Goal: Task Accomplishment & Management: Manage account settings

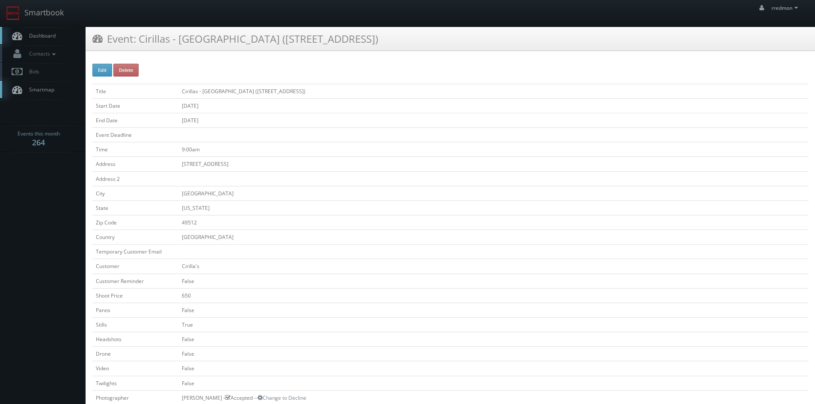
click at [52, 38] on span "Dashboard" at bounding box center [40, 35] width 31 height 7
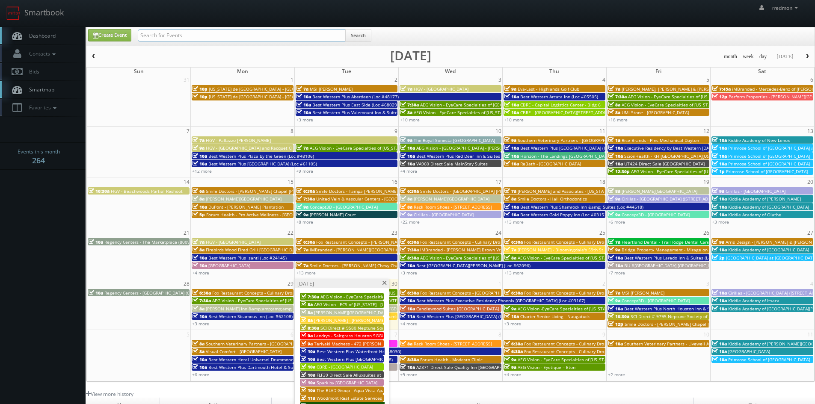
click at [248, 36] on input "text" at bounding box center [242, 36] width 208 height 12
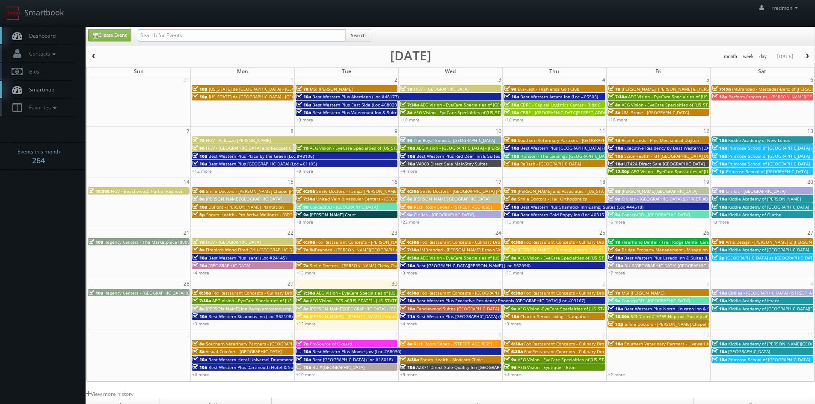
paste input "[PERSON_NAME]"
type input "[PERSON_NAME]"
click at [368, 29] on button "Search" at bounding box center [358, 35] width 26 height 13
click at [365, 33] on button "Search" at bounding box center [358, 35] width 26 height 13
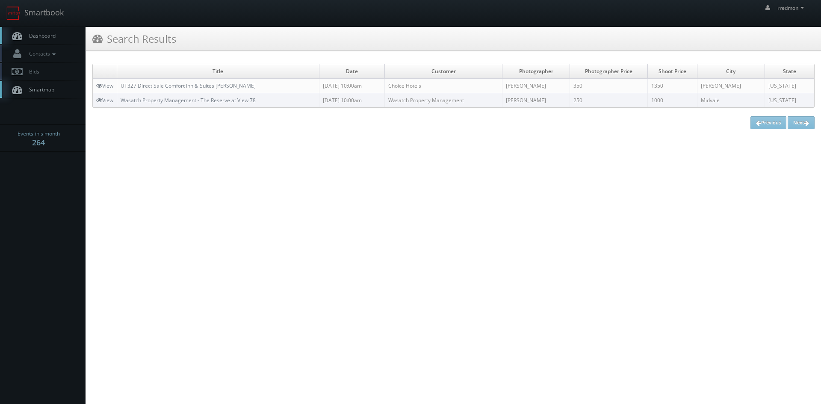
click at [43, 36] on span "Dashboard" at bounding box center [40, 35] width 31 height 7
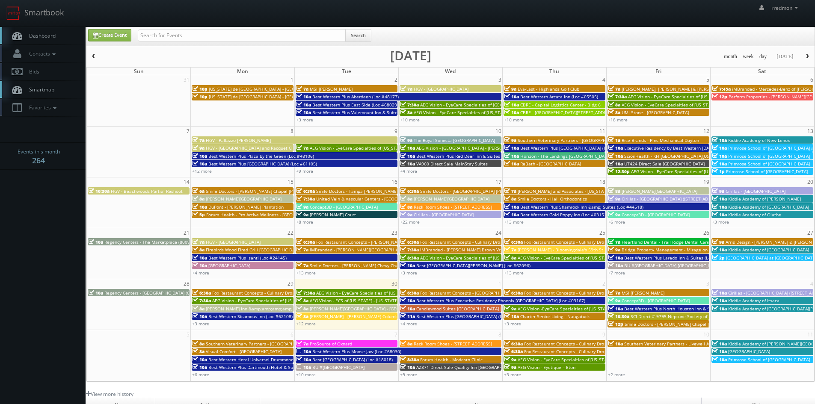
click at [583, 318] on span "Charter Senior Living - Naugatuck" at bounding box center [554, 317] width 69 height 6
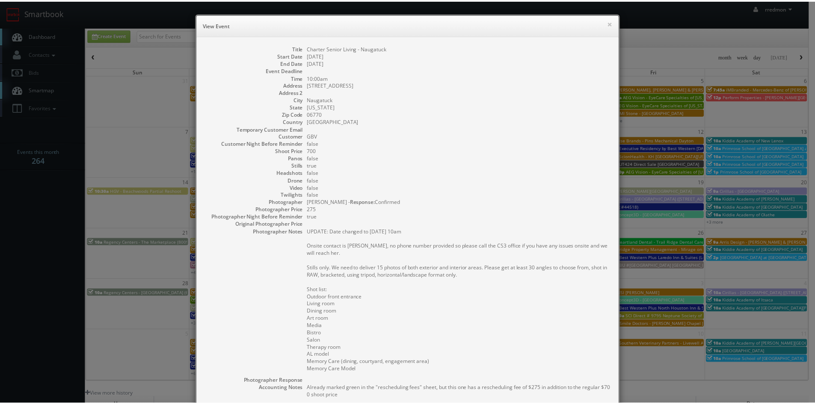
scroll to position [163, 0]
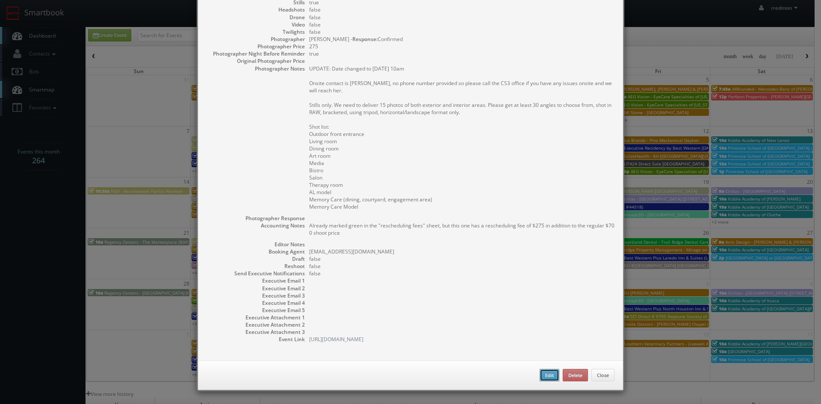
click at [546, 373] on button "Edit" at bounding box center [550, 375] width 20 height 13
type input "Charter Senior Living - Naugatuck"
type input "491 N Main Street"
type input "Naugatuck"
type input "06770"
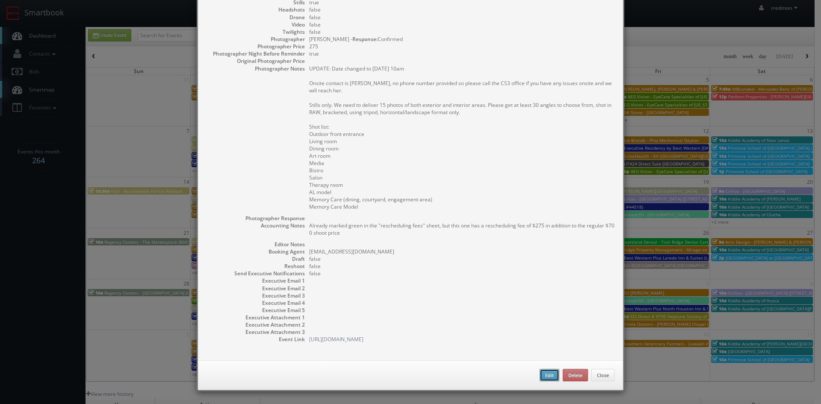
type input "700"
checkbox input "true"
type textarea "Already marked green in the "rescheduling fees" sheet, but this one has a resch…"
type input "10/02/2025"
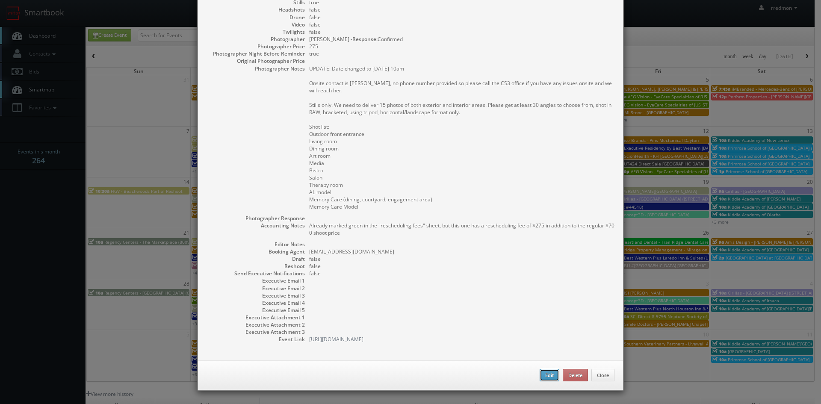
type input "10:00am"
checkbox input "true"
type textarea "UPDATE: Date changed to 10/2 @ 10am Onsite contact is Ellyn Arter, no phone num…"
select select "[US_STATE]"
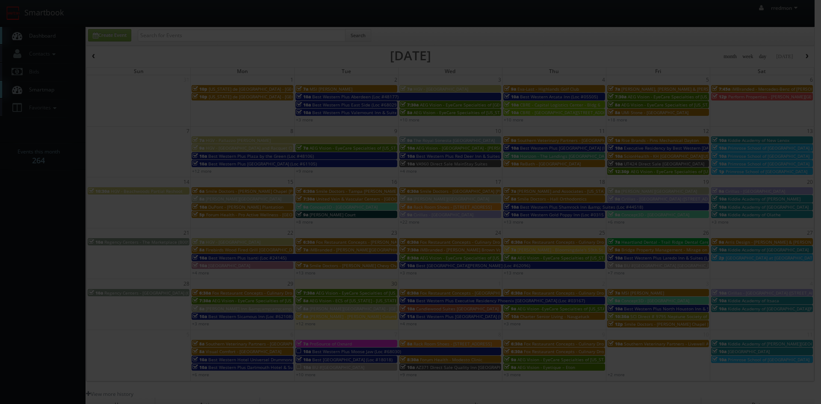
type input "700"
type input "275"
select select "fake72@mg.cs3calendar.com"
select select "tomcarusophotography@gmail.com"
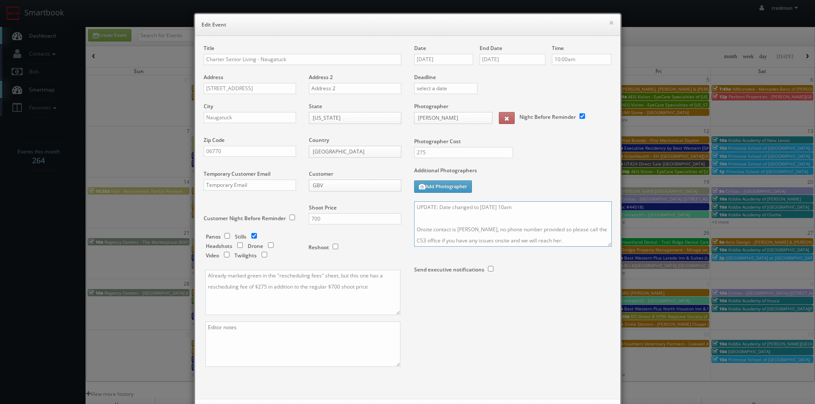
drag, startPoint x: 558, startPoint y: 240, endPoint x: 482, endPoint y: 228, distance: 77.1
click at [482, 228] on textarea "UPDATE: Date changed to 10/2 @ 10am Onsite contact is Ellyn Arter, no phone num…" at bounding box center [513, 223] width 198 height 45
drag, startPoint x: 524, startPoint y: 228, endPoint x: 483, endPoint y: 229, distance: 41.5
click at [483, 229] on textarea "UPDATE: Date changed to 10/2 @ 10am Onsite contact is Ellyn Arter, 860-845-1200…" at bounding box center [513, 223] width 198 height 45
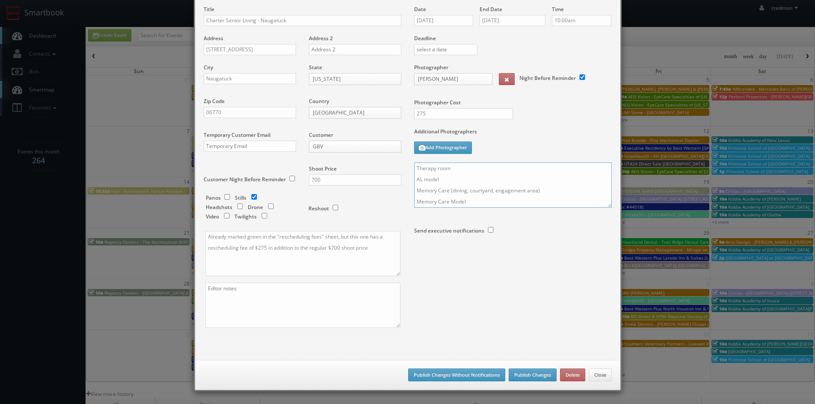
type textarea "UPDATE: Date changed to 10/2 @ 10am Onsite contact is Ellyn Arter, 413-512-0506…"
click at [533, 373] on button "Publish Changes" at bounding box center [533, 375] width 48 height 13
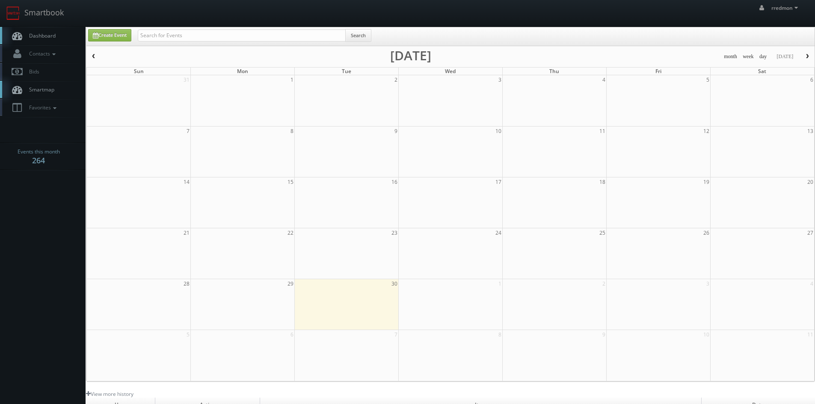
click at [45, 38] on span "Dashboard" at bounding box center [40, 35] width 31 height 7
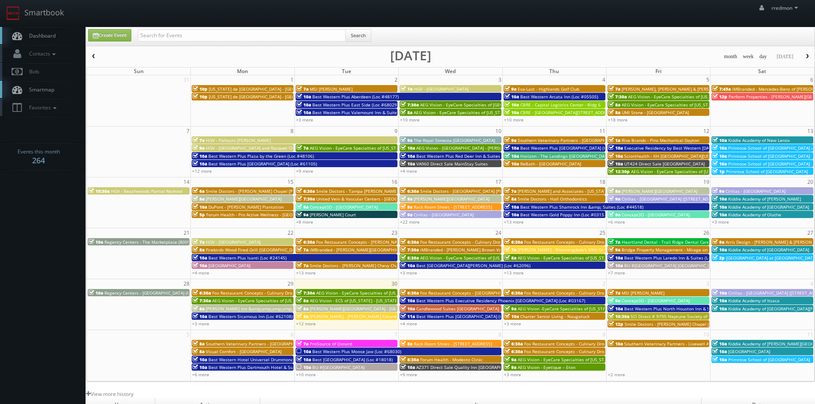
click at [740, 292] on span "Cirillas - [GEOGRAPHIC_DATA] ([STREET_ADDRESS]) RESHOOT" at bounding box center [790, 293] width 124 height 6
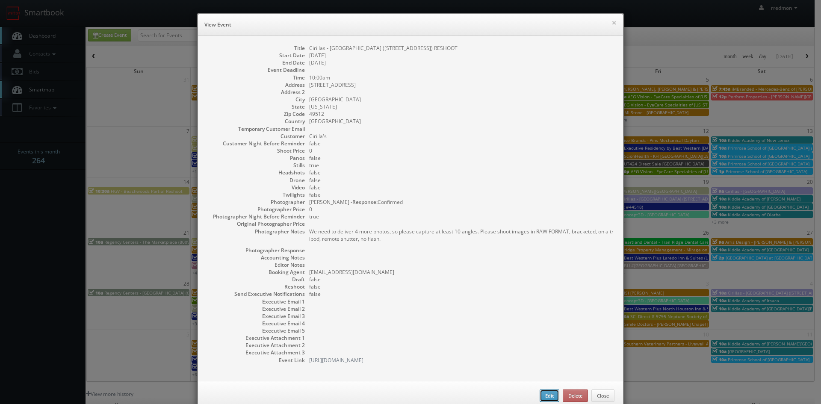
click at [540, 394] on button "Edit" at bounding box center [550, 396] width 20 height 13
type input "Cirillas - [GEOGRAPHIC_DATA] ([STREET_ADDRESS]) RESHOOT"
type input "3835 28th St SE #100"
type input "Grand Rapids"
type input "49512"
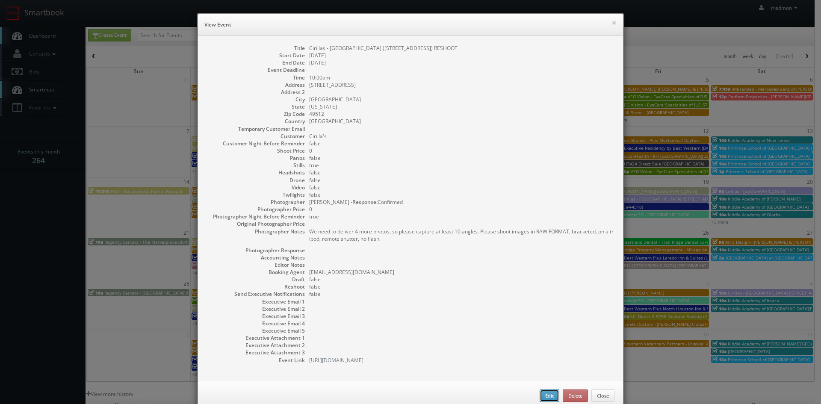
type input "0"
checkbox input "true"
type input "10/04/2025"
type input "10:00am"
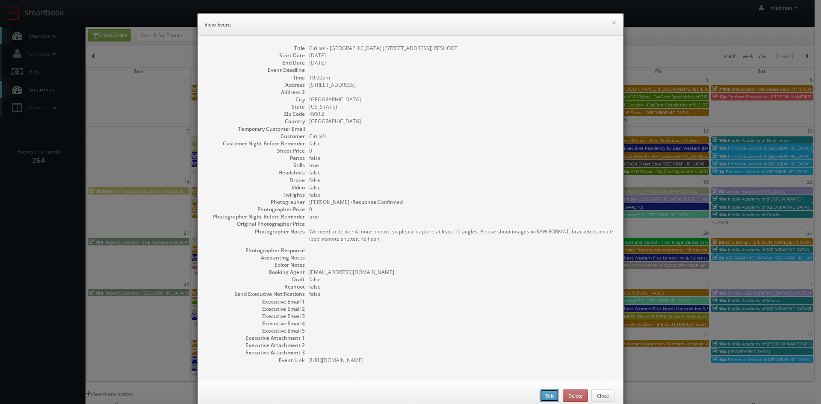
checkbox input "true"
type textarea "We need to deliver 4 more photos, so please capture at least 10 angles. Please …"
select select "[US_STATE]"
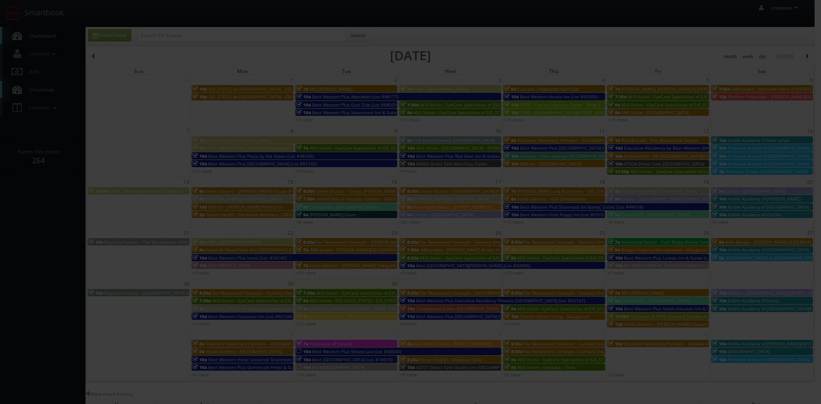
type input "0"
select select "cirillas@mg.cs3calendar.com"
select select "modernlinesphotography@gmail.com"
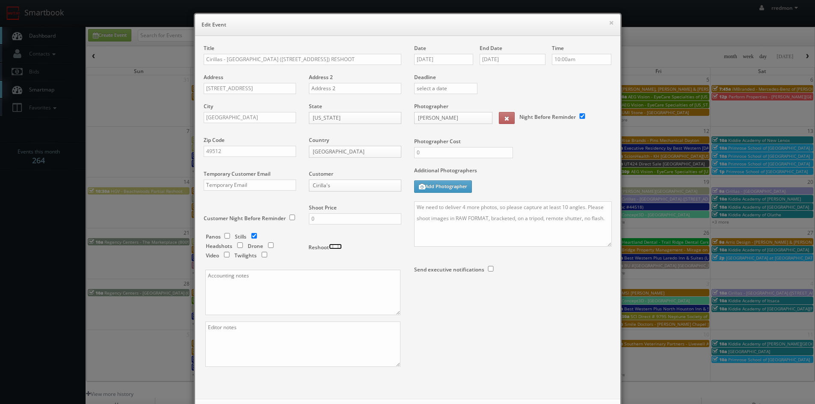
click at [329, 247] on input "checkbox" at bounding box center [335, 247] width 13 height 6
checkbox input "true"
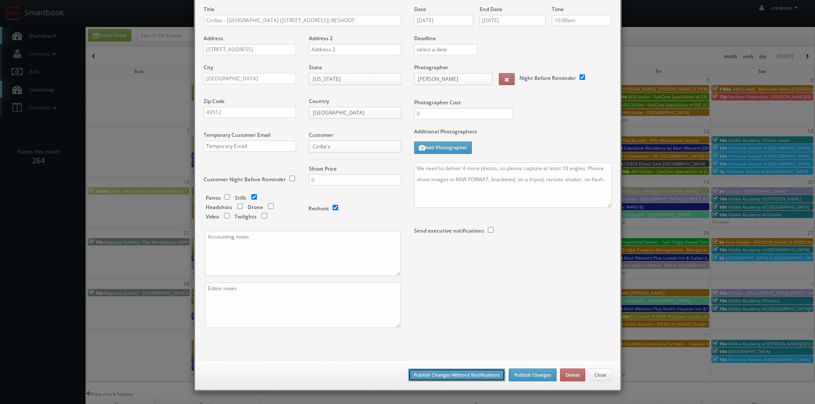
click at [436, 373] on button "Publish Changes Without Notifications" at bounding box center [456, 375] width 97 height 13
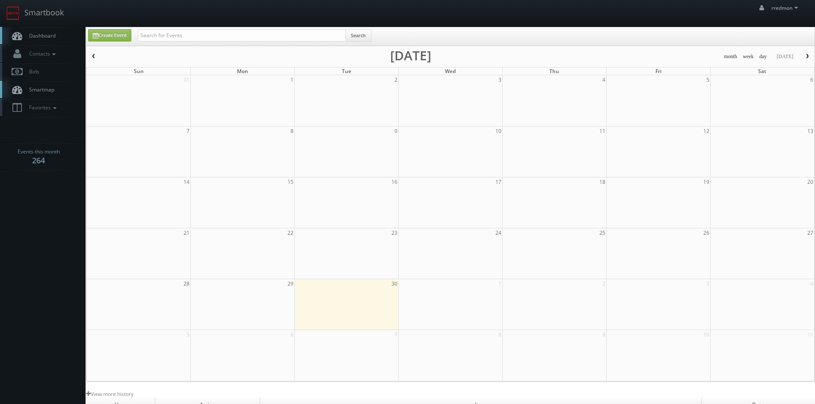
click at [46, 37] on span "Dashboard" at bounding box center [40, 35] width 31 height 7
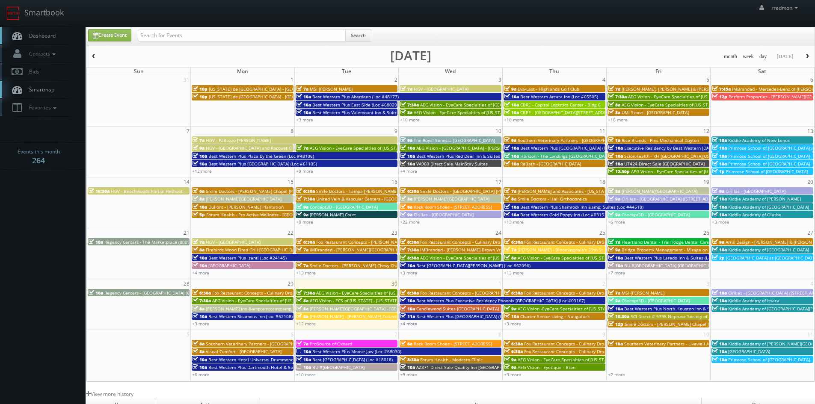
click at [412, 325] on link "+4 more" at bounding box center [408, 324] width 17 height 6
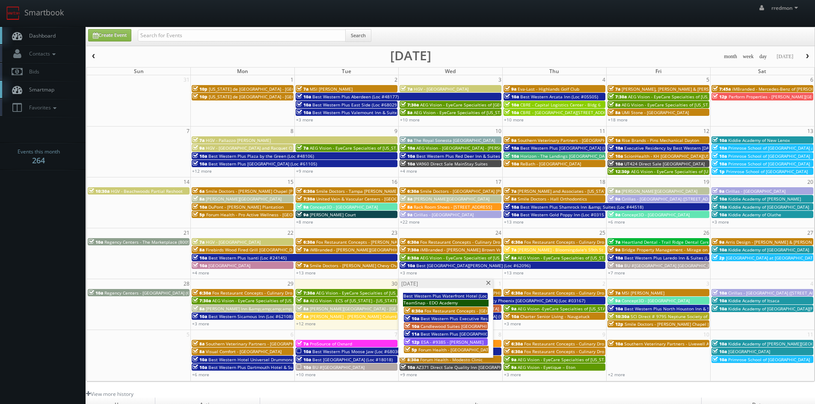
click at [453, 310] on span "Fox Restaurant Concepts - [GEOGRAPHIC_DATA] - [GEOGRAPHIC_DATA]" at bounding box center [495, 311] width 142 height 6
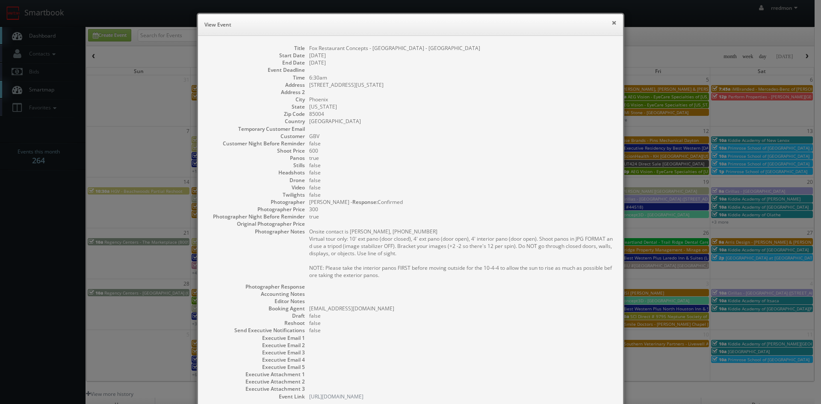
click at [612, 25] on button "×" at bounding box center [614, 23] width 5 height 6
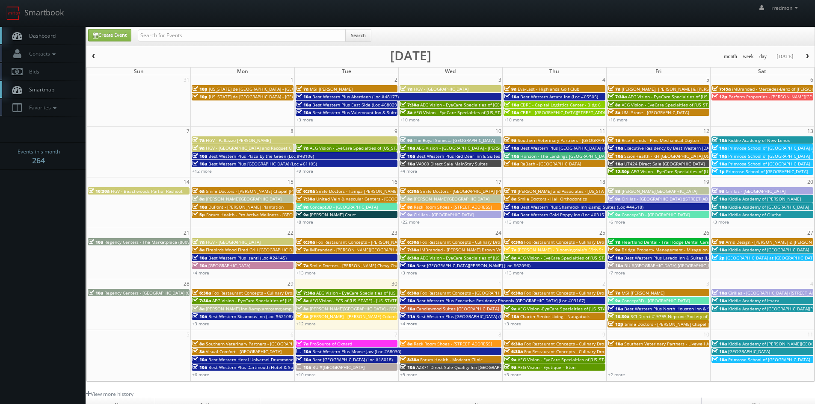
click at [411, 325] on link "+4 more" at bounding box center [408, 324] width 17 height 6
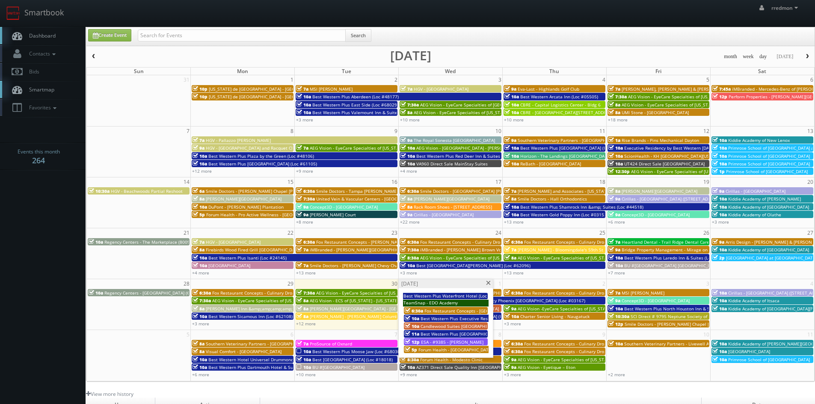
click at [488, 284] on span at bounding box center [488, 283] width 6 height 5
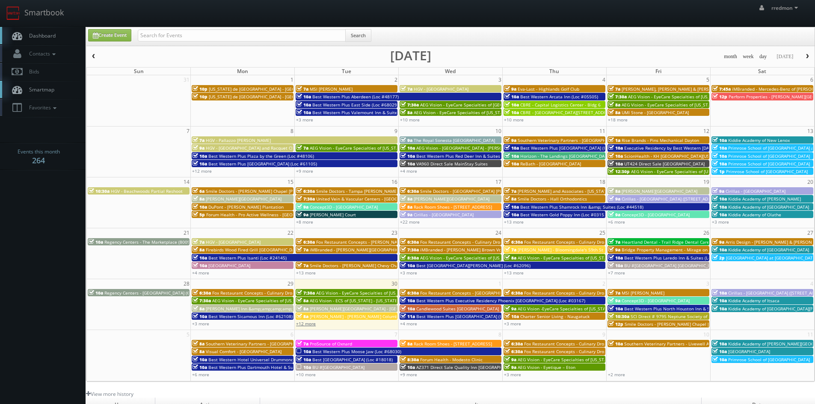
click at [314, 323] on link "+12 more" at bounding box center [306, 324] width 20 height 6
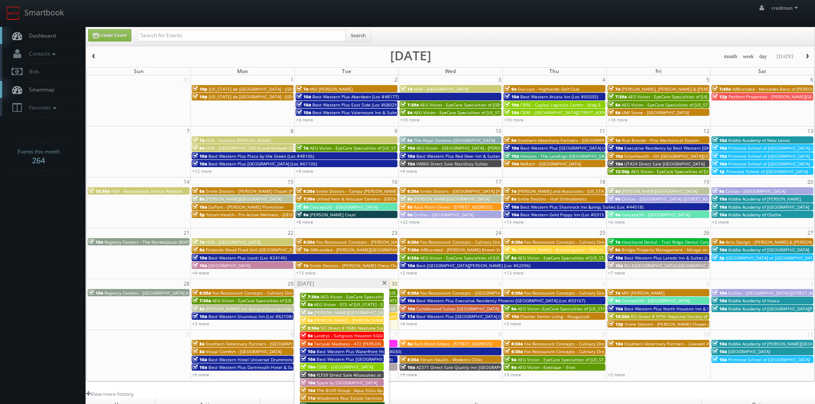
scroll to position [43, 0]
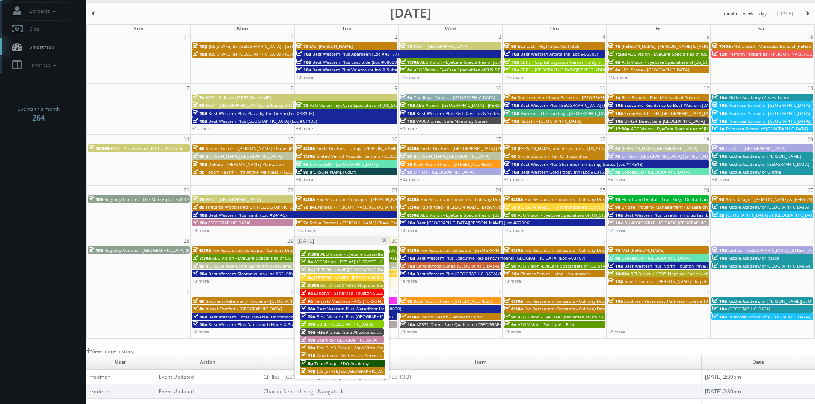
click at [386, 240] on span at bounding box center [385, 240] width 6 height 5
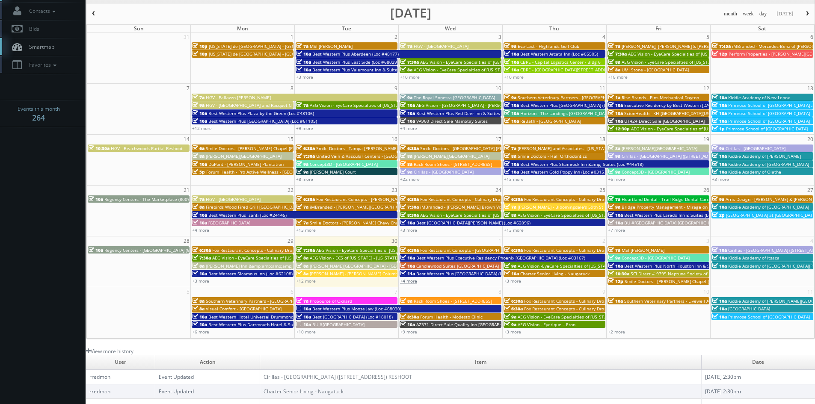
click at [414, 283] on link "+4 more" at bounding box center [408, 281] width 17 height 6
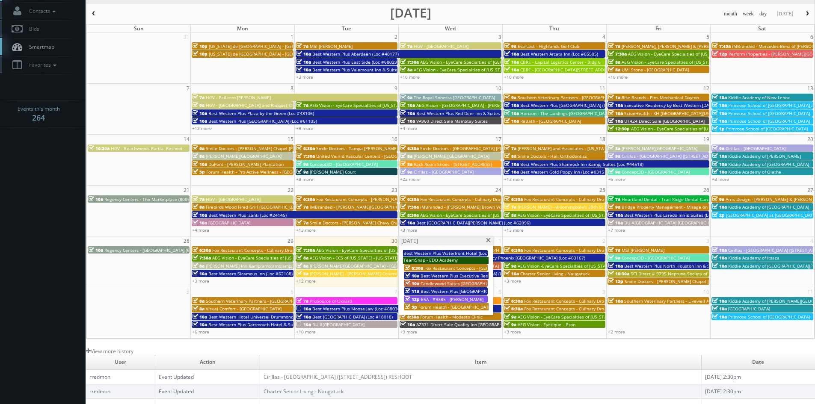
click at [488, 241] on span at bounding box center [488, 240] width 6 height 5
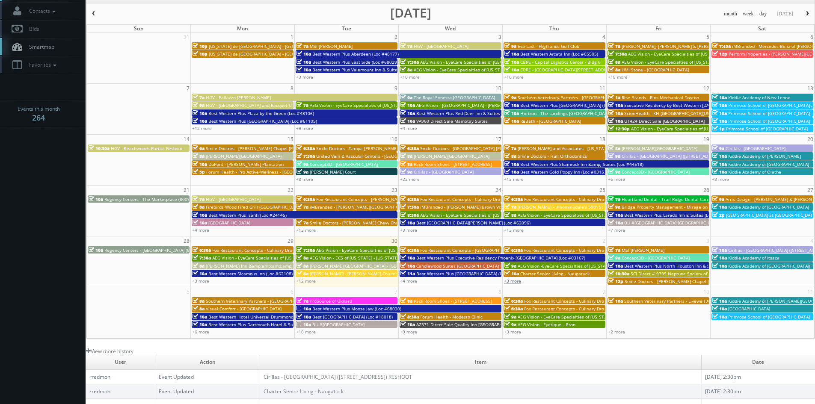
click at [512, 282] on link "+3 more" at bounding box center [512, 281] width 17 height 6
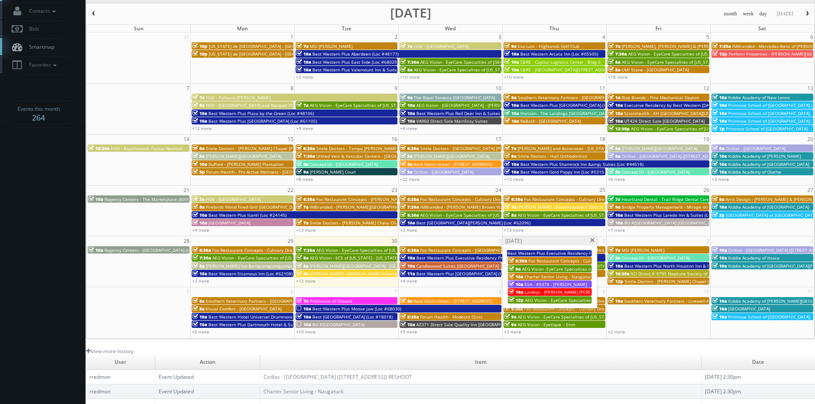
click at [592, 240] on span at bounding box center [592, 240] width 6 height 5
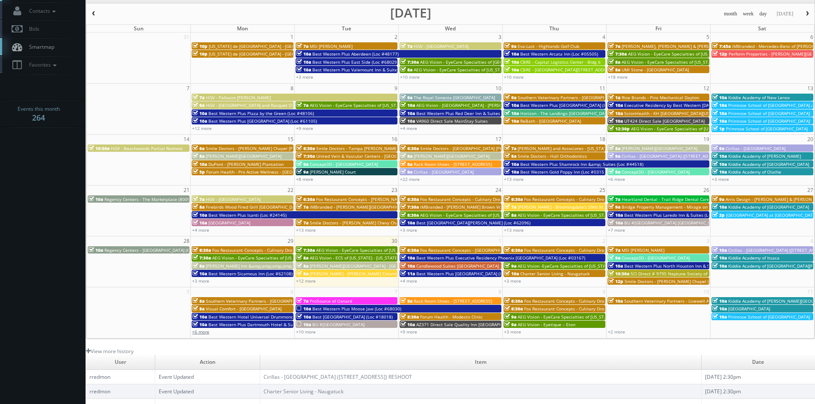
click at [207, 333] on link "+6 more" at bounding box center [200, 332] width 17 height 6
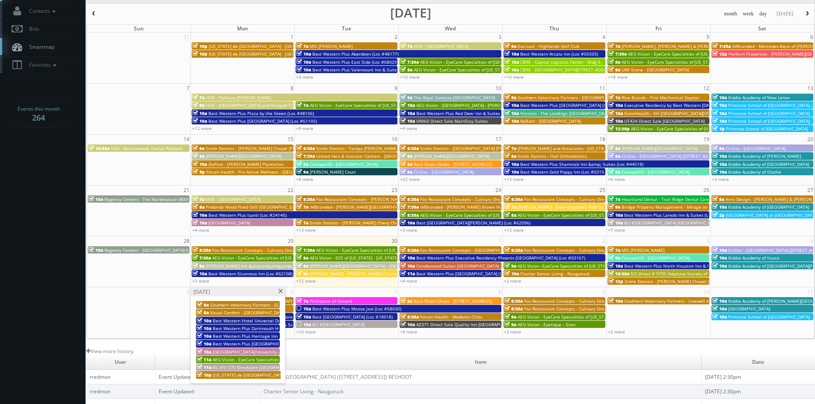
click at [282, 291] on span at bounding box center [281, 291] width 6 height 5
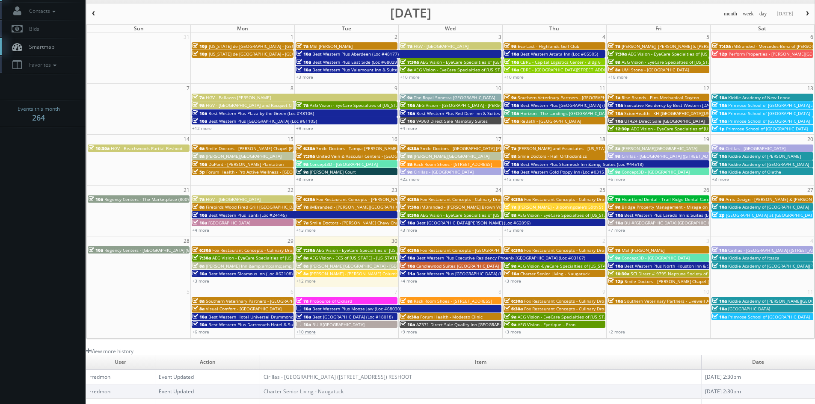
click at [308, 332] on link "+10 more" at bounding box center [306, 332] width 20 height 6
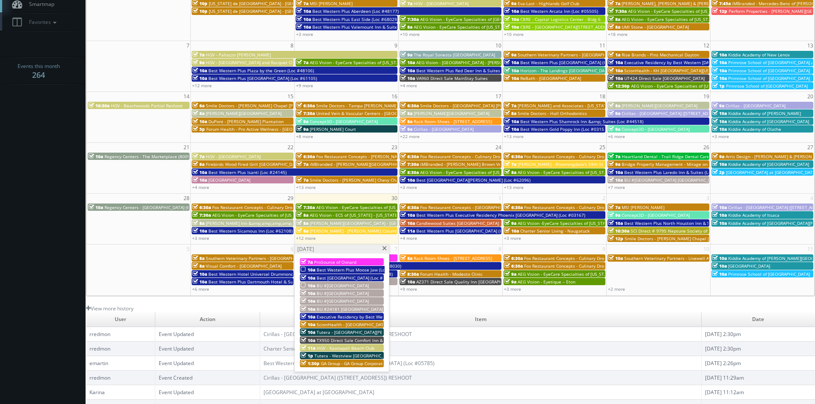
scroll to position [128, 0]
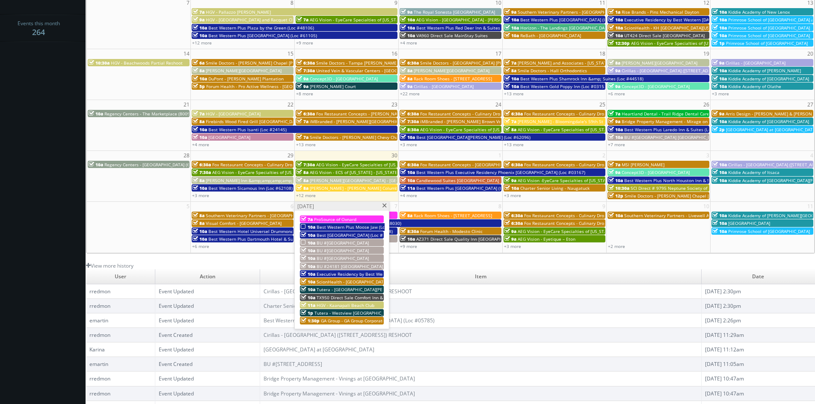
click at [386, 205] on span at bounding box center [385, 206] width 6 height 5
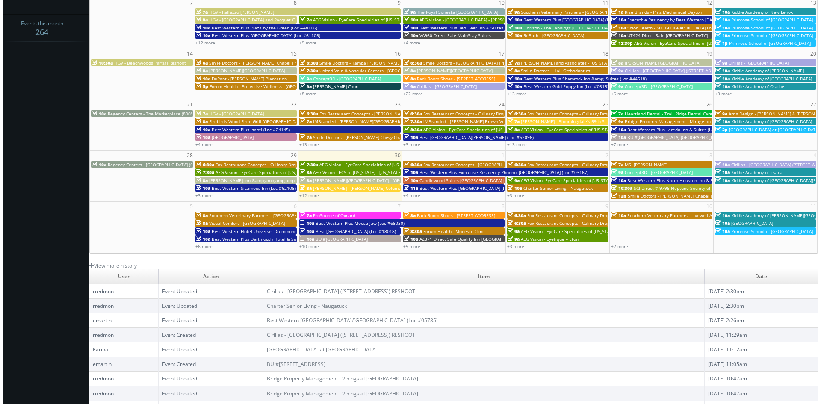
scroll to position [154, 0]
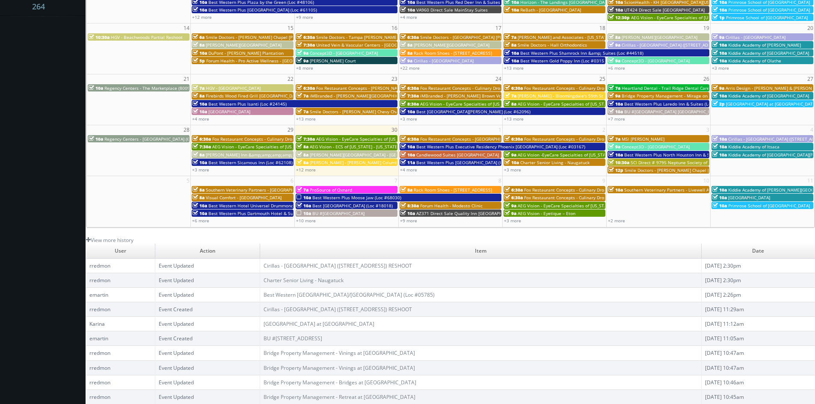
click at [351, 196] on span "Best Western Plus Moose Jaw (Loc #68030)" at bounding box center [356, 198] width 89 height 6
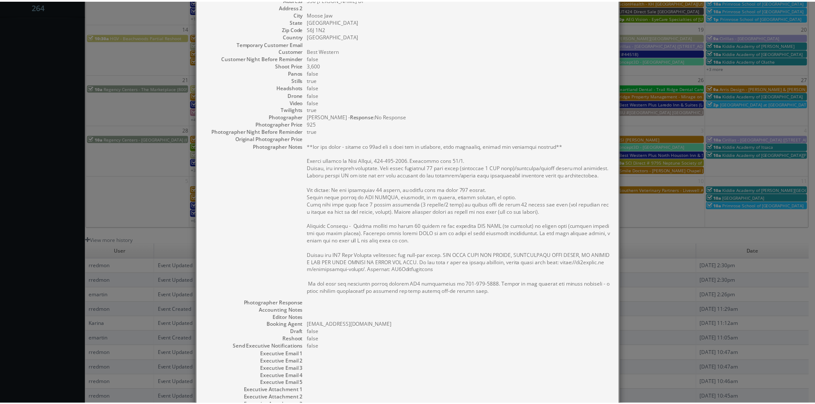
scroll to position [159, 0]
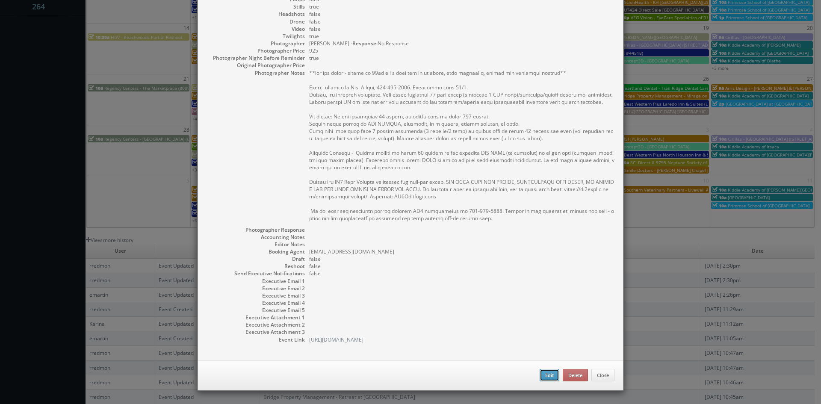
click at [551, 377] on button "Edit" at bounding box center [550, 375] width 20 height 13
type input "Best Western Plus Moose Jaw (Loc #68030)"
type input "350 Diefenbaker Dr"
type input "Moose Jaw"
type input "S6J 1N2"
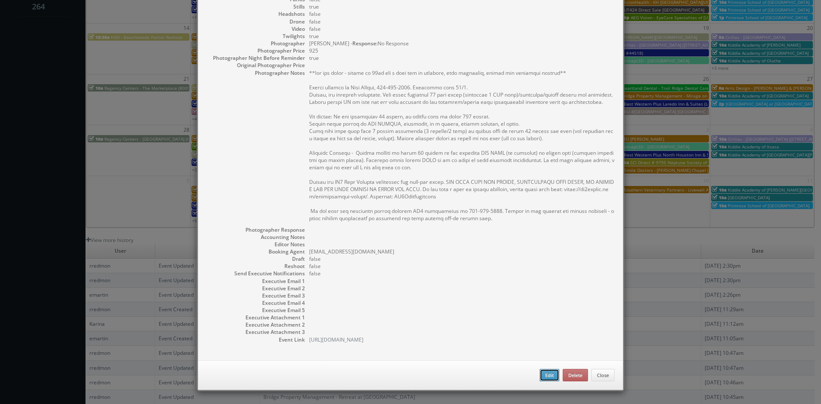
select select "[GEOGRAPHIC_DATA]"
type input "3,600"
checkbox input "true"
type input "10/07/2025"
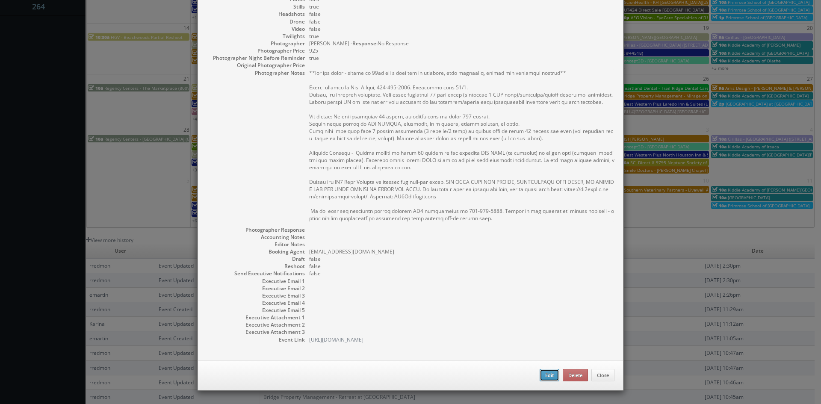
type input "10/08/2025"
type input "10:00am"
checkbox input "true"
type textarea "**two day shoot - arrive at 10am for a full day of shooting, stay overnight, fi…"
select select "[GEOGRAPHIC_DATA]"
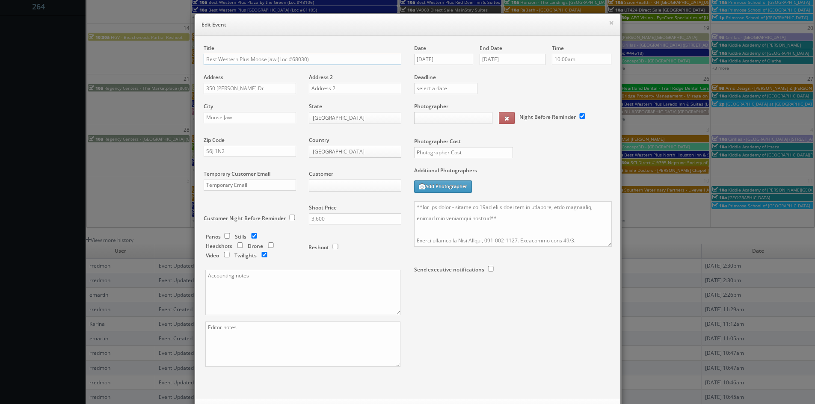
type input "3,600"
type input "925"
select select "fake55@mg.cs3calendar.com"
select select "michaellasko@hotmail.com"
click at [414, 204] on textarea at bounding box center [513, 223] width 198 height 45
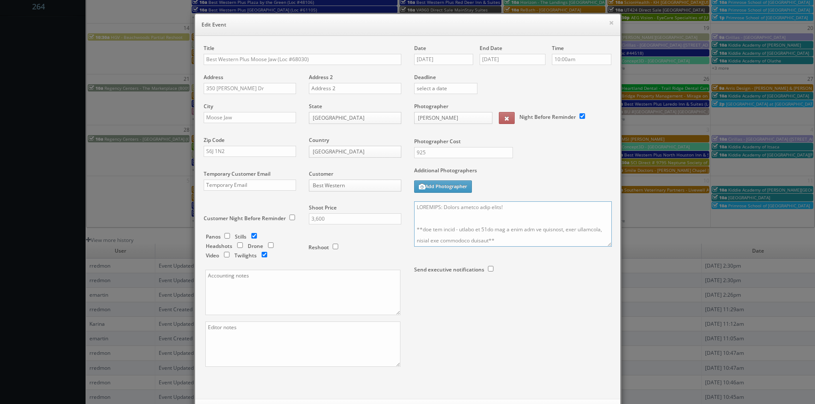
scroll to position [39, 0]
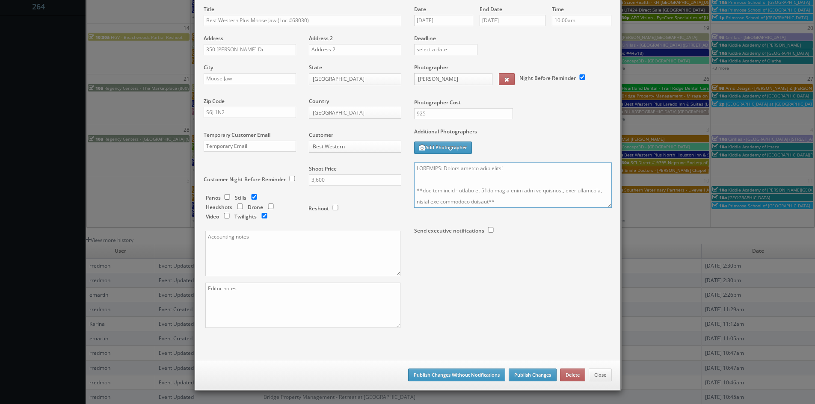
type textarea "REMINDER: Please accept this shoot! **two day shoot - arrive at 10am for a full…"
click at [530, 376] on button "Publish Changes" at bounding box center [533, 375] width 48 height 13
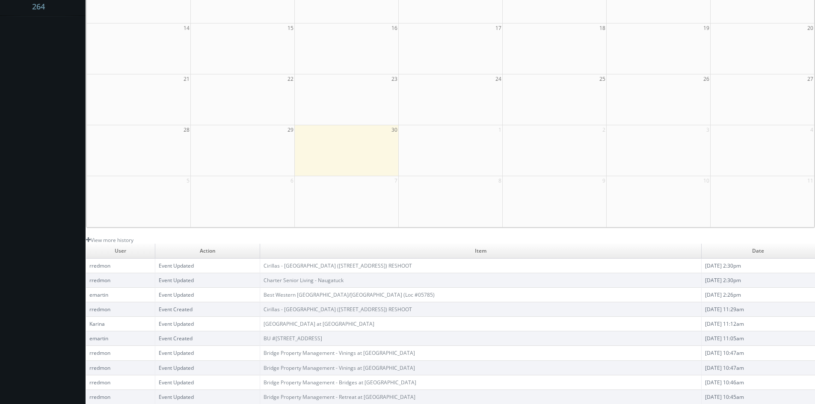
scroll to position [0, 0]
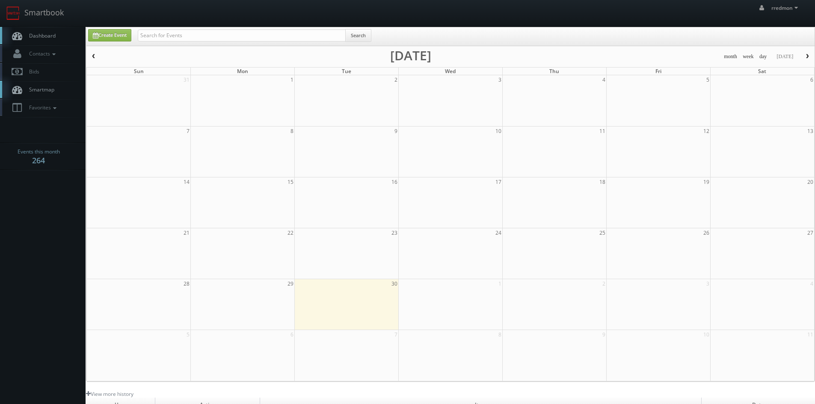
click at [57, 37] on link "Dashboard" at bounding box center [43, 36] width 86 height 18
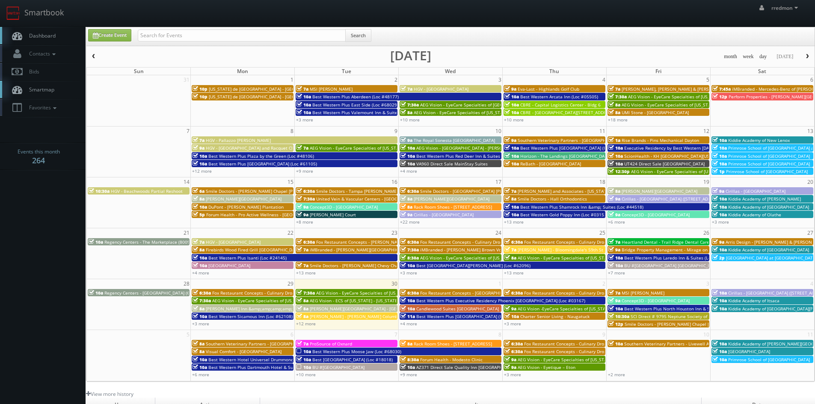
scroll to position [43, 0]
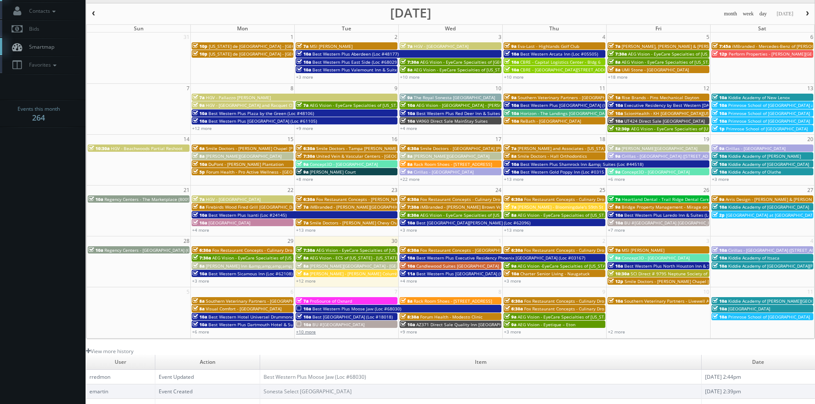
click at [307, 331] on link "+10 more" at bounding box center [306, 332] width 20 height 6
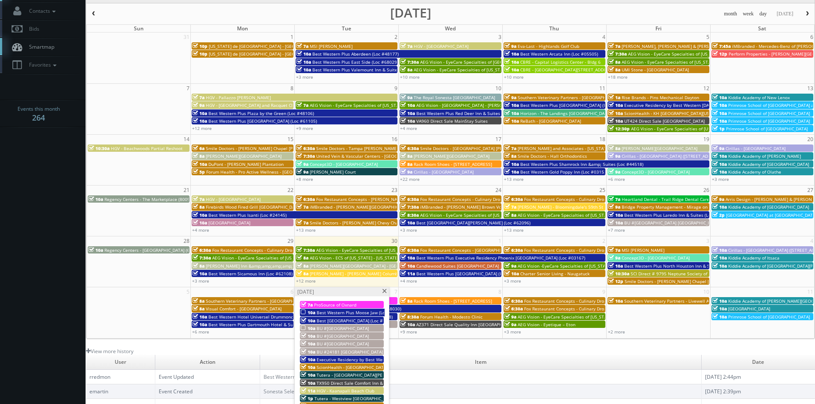
scroll to position [86, 0]
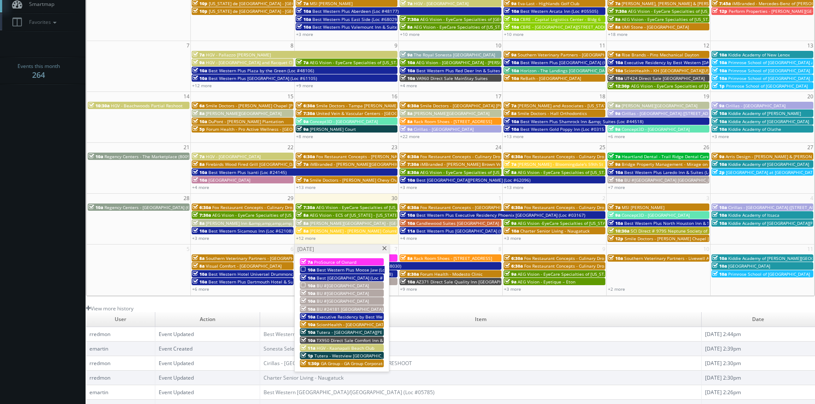
click at [346, 284] on span "BU #06100 Brookdale Summerfield" at bounding box center [343, 286] width 52 height 6
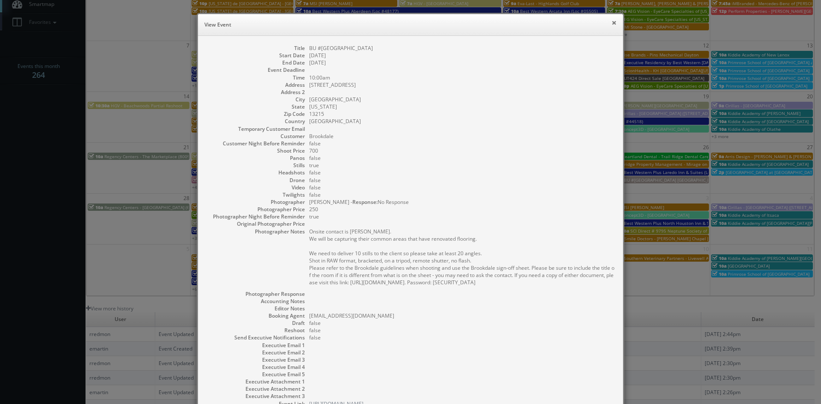
click at [612, 22] on button "×" at bounding box center [614, 23] width 5 height 6
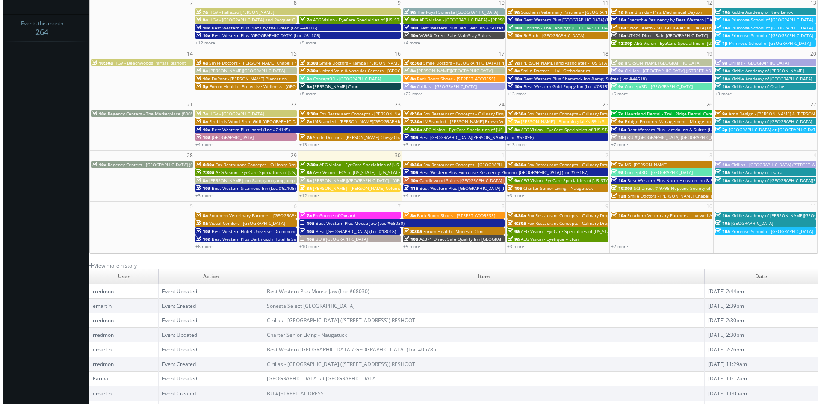
scroll to position [154, 0]
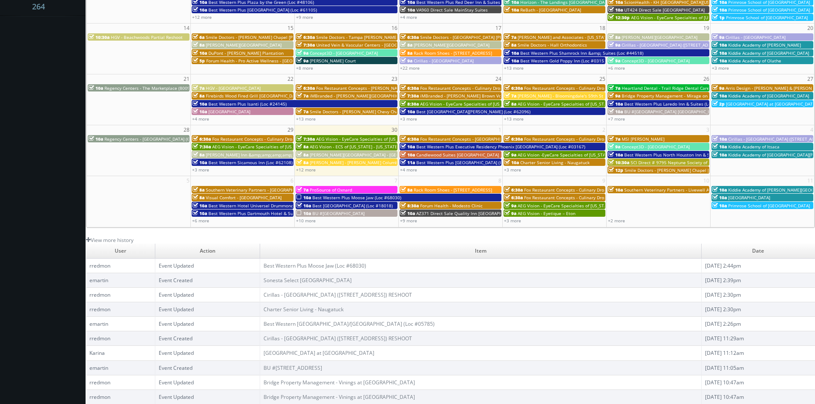
click at [345, 213] on span "BU #06100 Brookdale Summerfield" at bounding box center [338, 213] width 52 height 6
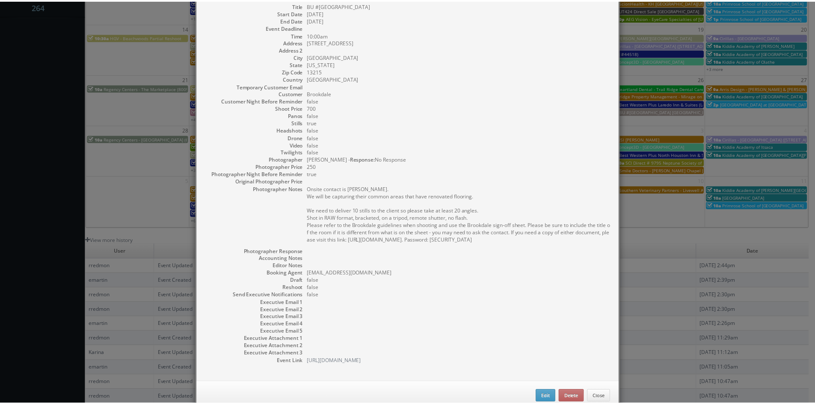
scroll to position [64, 0]
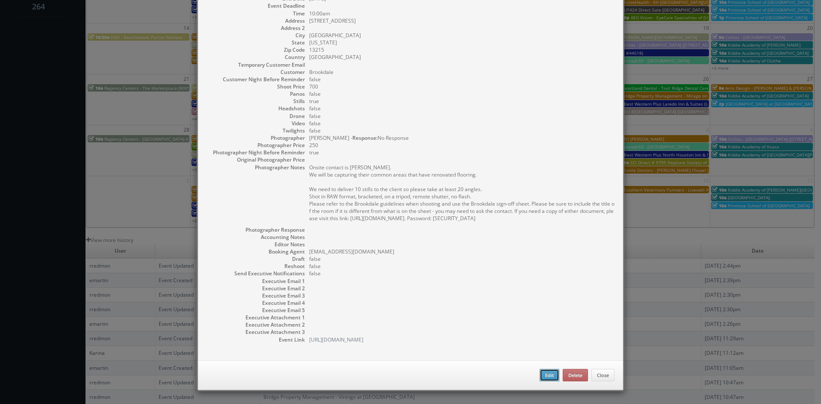
click at [540, 377] on button "Edit" at bounding box center [550, 375] width 20 height 13
type input "BU #06100 Brookdale Summerfield"
type input "100 Summerfield Village Lane"
type input "Syracuse"
type input "13215"
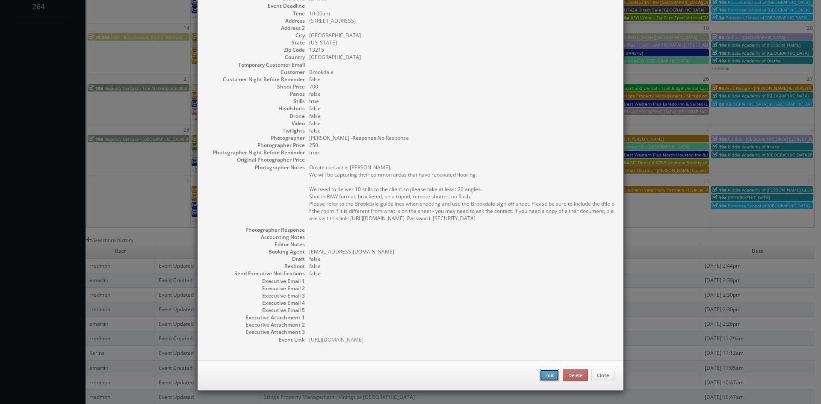
type input "700"
checkbox input "true"
type input "10/07/2025"
type input "10:00am"
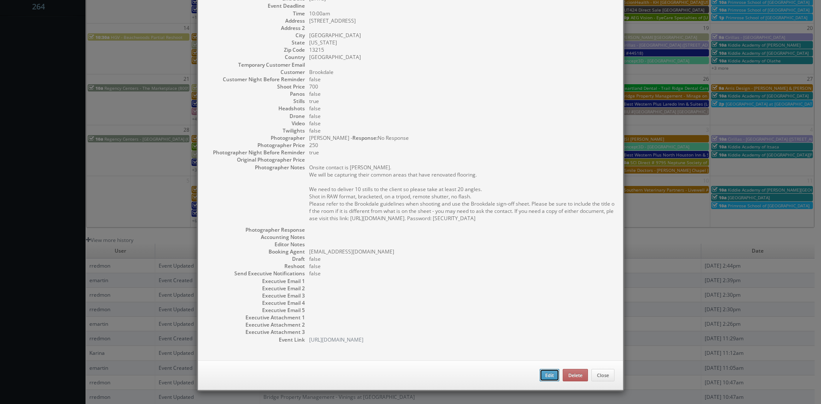
checkbox input "true"
type textarea "Onsite contact is Kara Currie. We will be capturing their common areas that hav…"
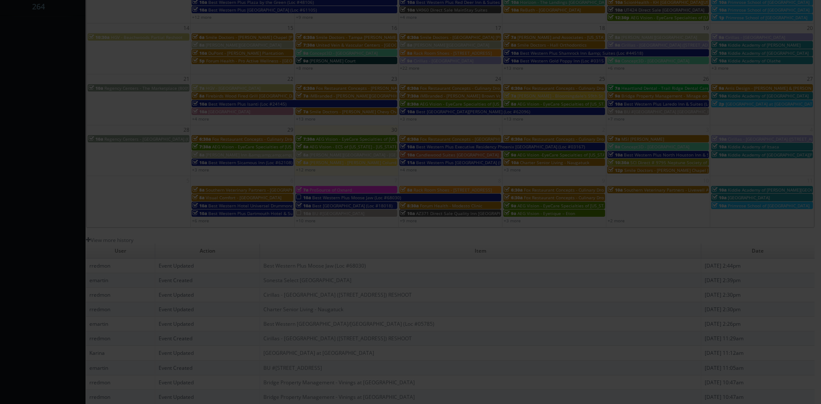
type input "700"
type input "250"
select select "fake56@mg.cs3calendar.com"
select select "2100pictures@gmail.com"
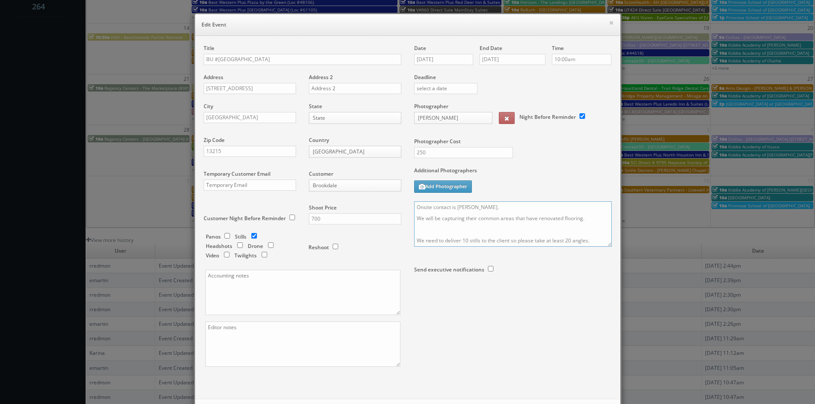
click at [414, 207] on textarea "Onsite contact is Kara Currie. We will be capturing their common areas that hav…" at bounding box center [513, 223] width 198 height 45
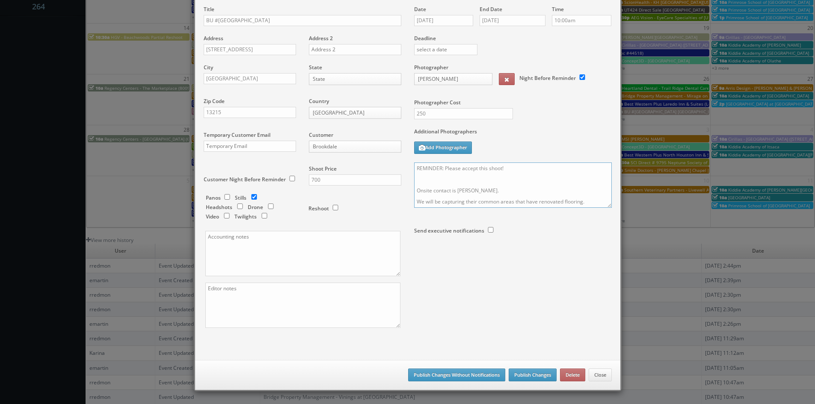
type textarea "REMINDER: Please accept this shoot! Onsite contact is Kara Currie. We will be c…"
click at [544, 374] on button "Publish Changes" at bounding box center [533, 375] width 48 height 13
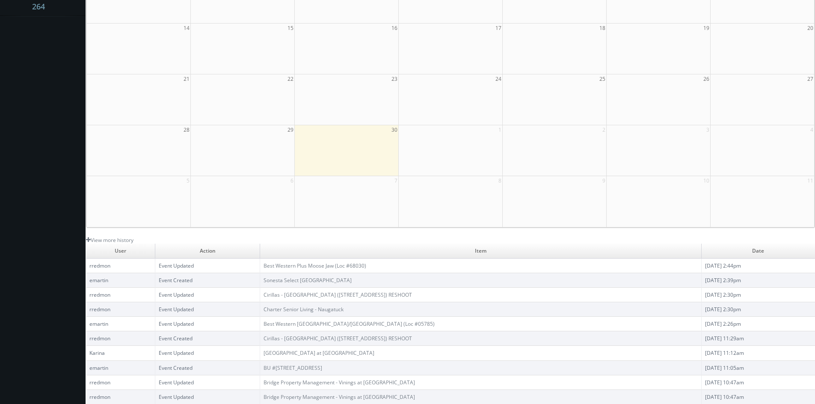
scroll to position [0, 0]
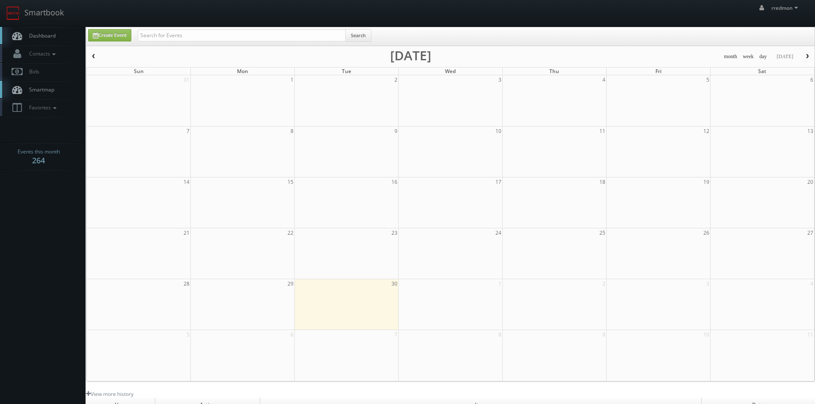
click at [56, 37] on link "Dashboard" at bounding box center [43, 36] width 86 height 18
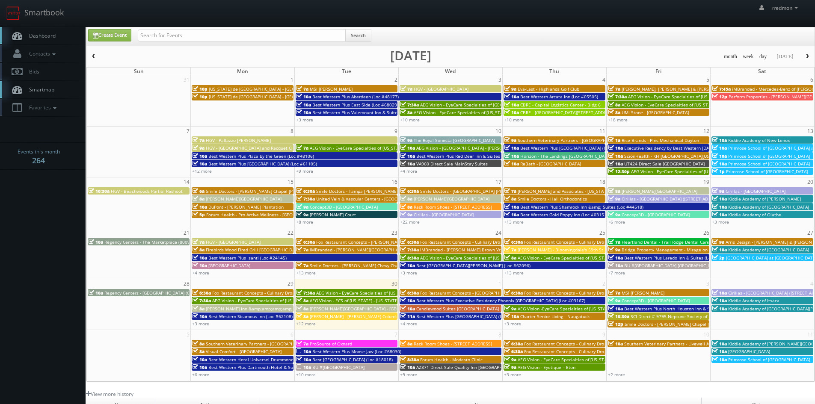
scroll to position [43, 0]
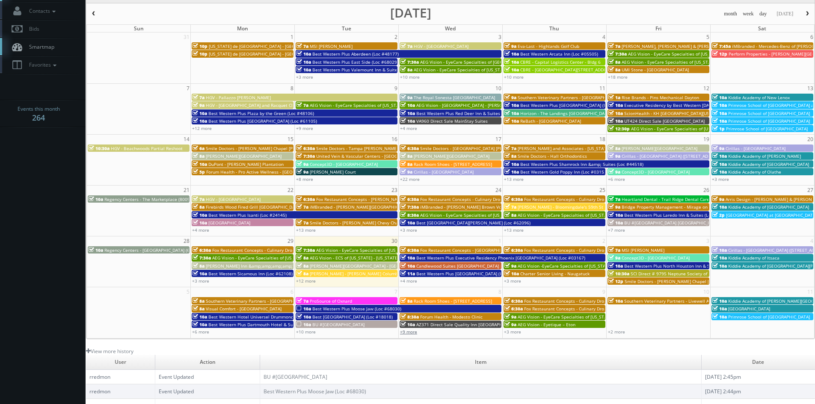
click at [408, 332] on link "+9 more" at bounding box center [408, 332] width 17 height 6
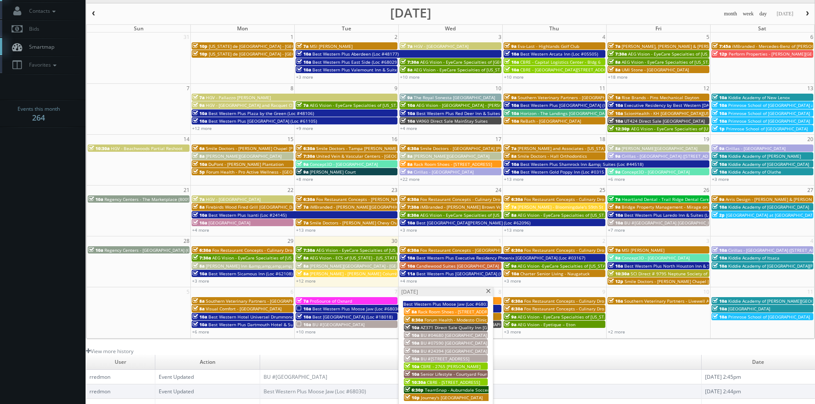
scroll to position [86, 0]
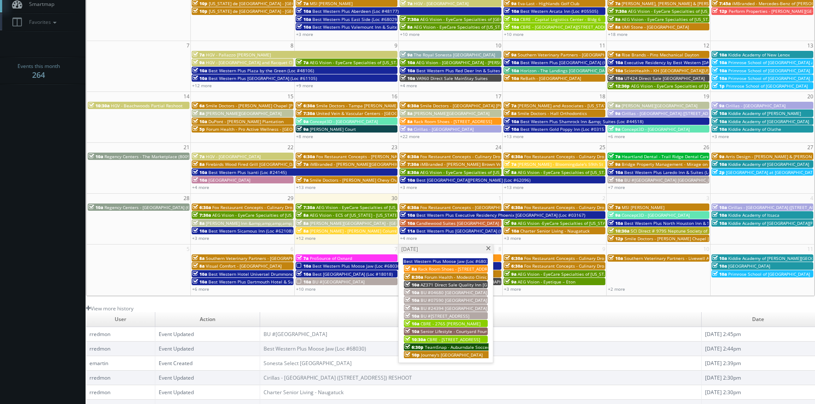
click at [488, 247] on span at bounding box center [488, 248] width 6 height 5
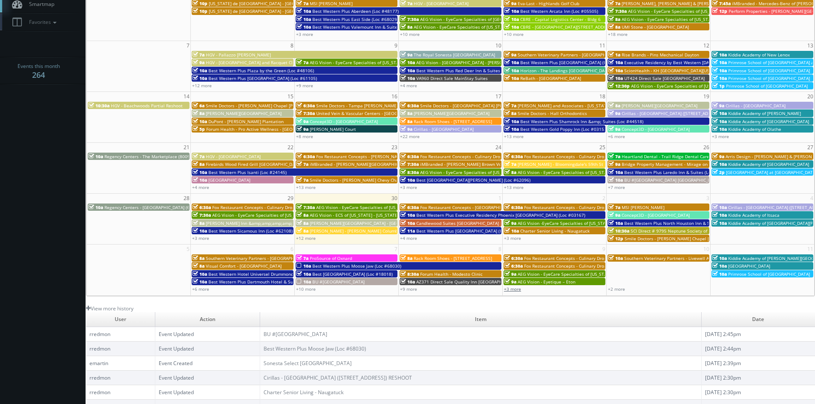
click at [517, 289] on link "+3 more" at bounding box center [512, 289] width 17 height 6
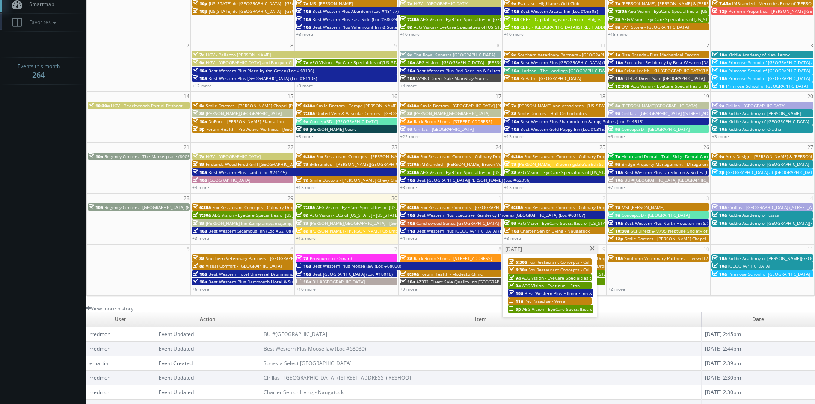
drag, startPoint x: 590, startPoint y: 250, endPoint x: 586, endPoint y: 107, distance: 142.9
click at [590, 250] on span at bounding box center [592, 248] width 6 height 5
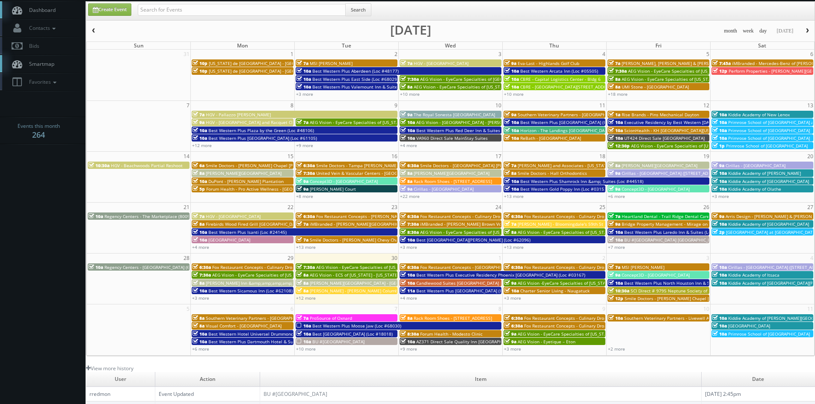
scroll to position [0, 0]
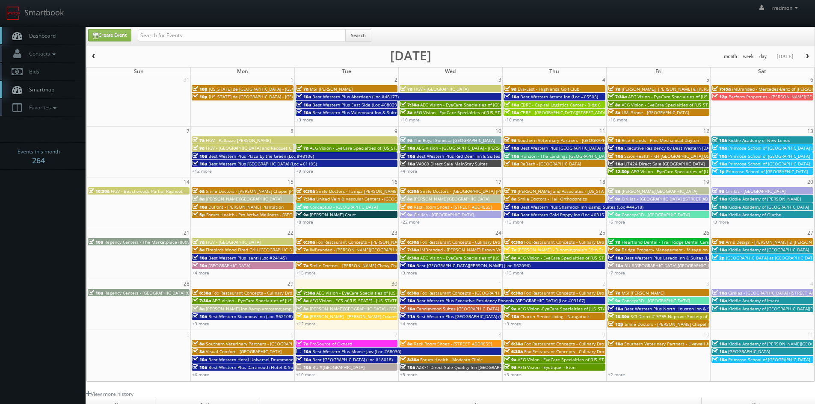
click at [804, 57] on span "button" at bounding box center [807, 56] width 6 height 5
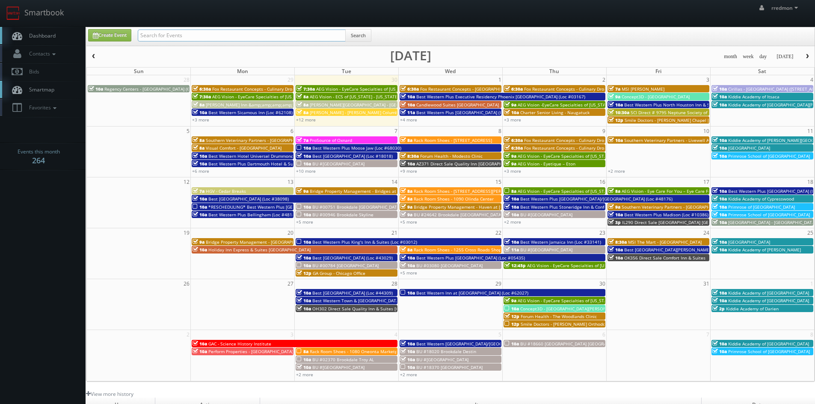
click at [223, 37] on input "text" at bounding box center [242, 36] width 208 height 12
type input "bridge property management"
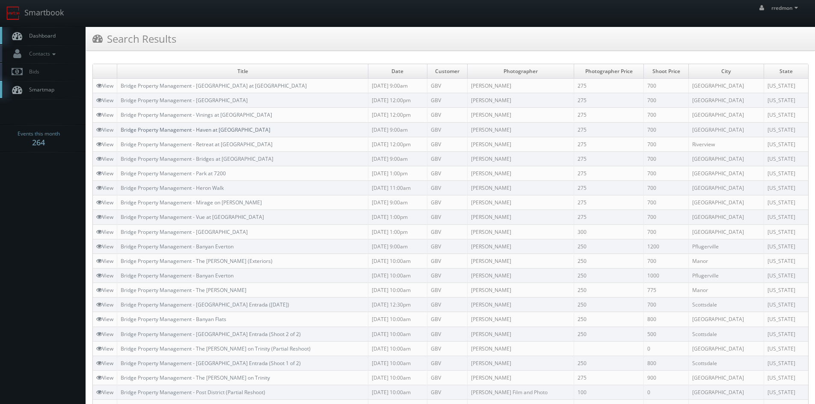
click at [235, 131] on link "Bridge Property Management - Haven at [GEOGRAPHIC_DATA]" at bounding box center [196, 129] width 150 height 7
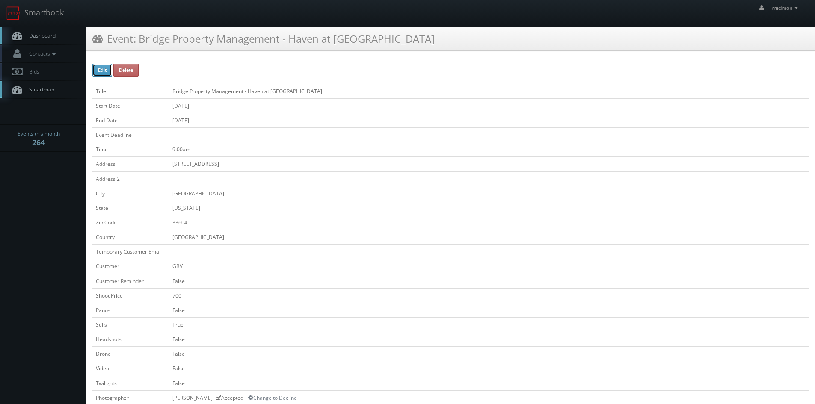
click at [109, 69] on button "Edit" at bounding box center [102, 70] width 20 height 13
type input "Bridge Property Management - Haven at [GEOGRAPHIC_DATA]"
type input "[STREET_ADDRESS]"
type input "[GEOGRAPHIC_DATA]"
type input "33604"
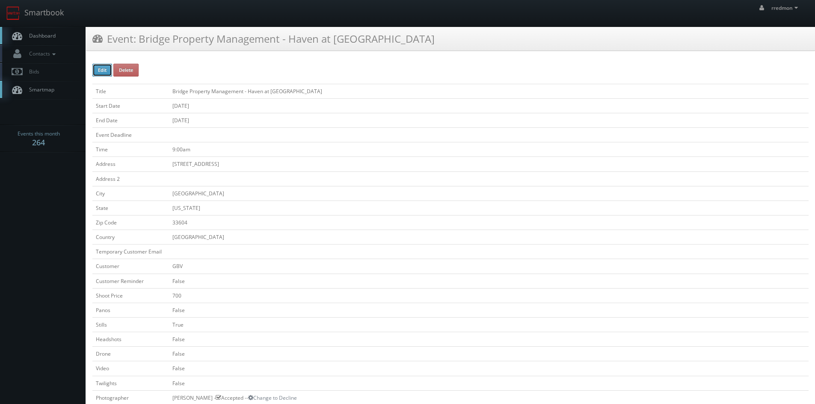
checkbox input "false"
type input "700"
checkbox input "false"
checkbox input "true"
checkbox input "false"
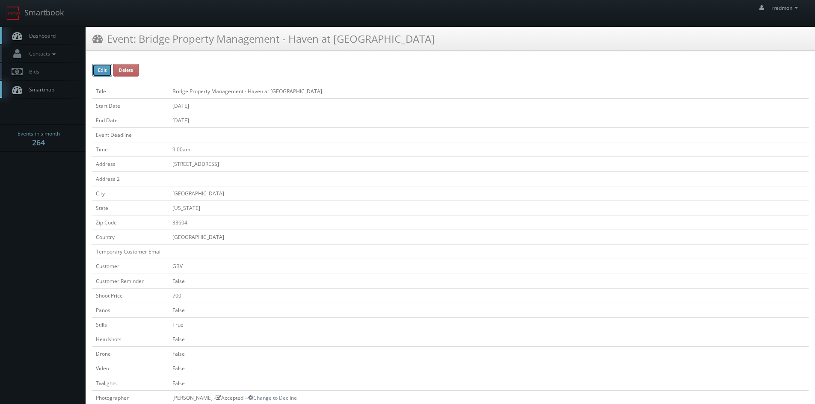
checkbox input "false"
type input "[DATE]"
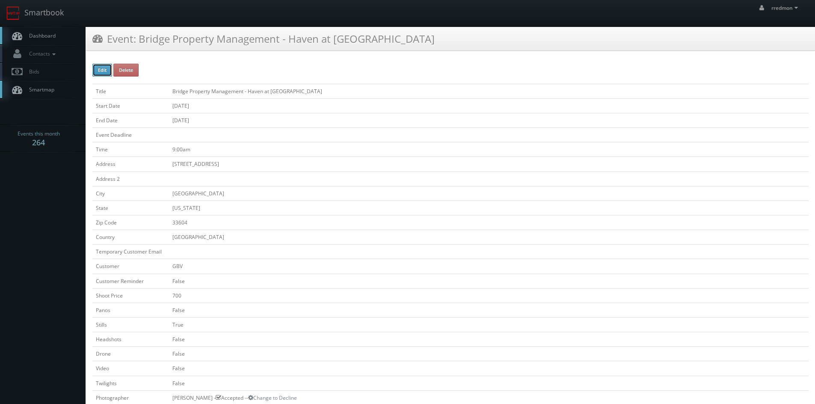
type input "[DATE]"
type input "9:00am"
checkbox input "true"
checkbox input "false"
select select "[US_STATE]"
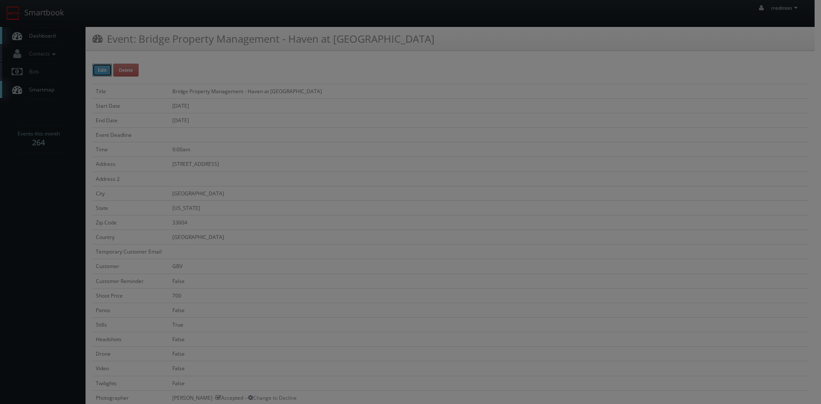
type input "700"
type input "275"
select select "[EMAIL_ADDRESS][DOMAIN_NAME]"
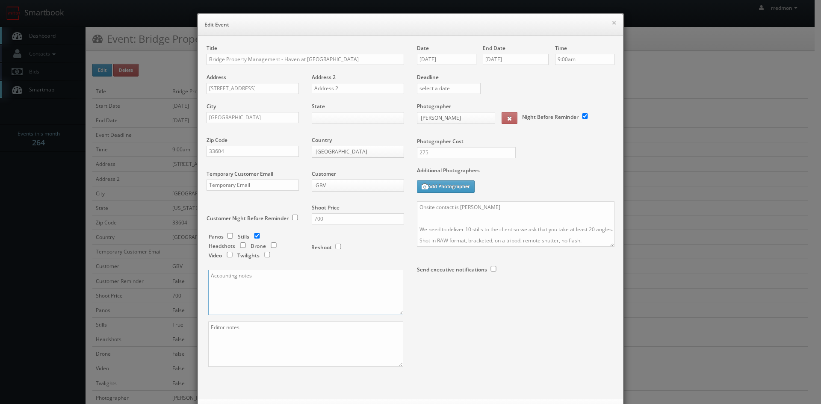
click at [275, 280] on textarea at bounding box center [305, 292] width 195 height 45
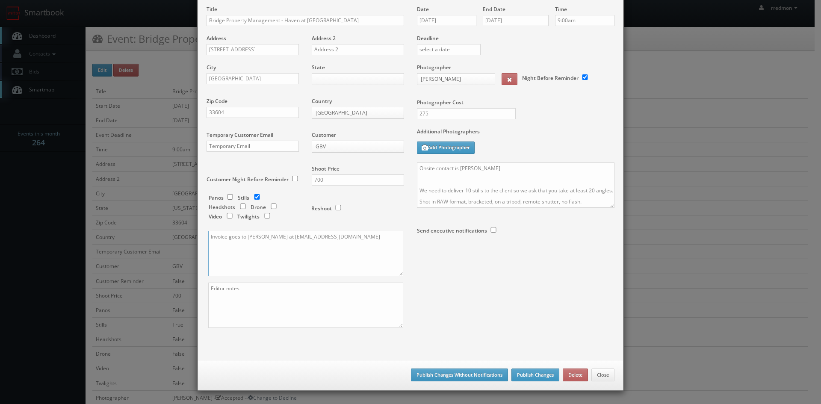
type textarea "Invoice goes to [PERSON_NAME] at [EMAIL_ADDRESS][DOMAIN_NAME]"
click at [473, 374] on button "Publish Changes Without Notifications" at bounding box center [459, 375] width 97 height 13
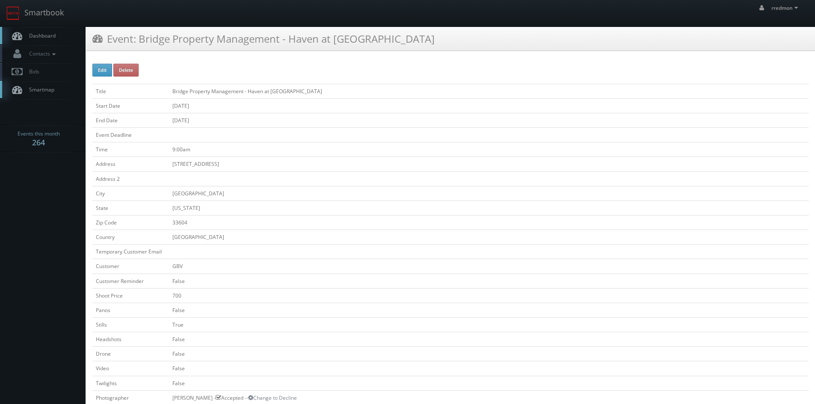
click at [28, 31] on link "Dashboard" at bounding box center [43, 36] width 86 height 18
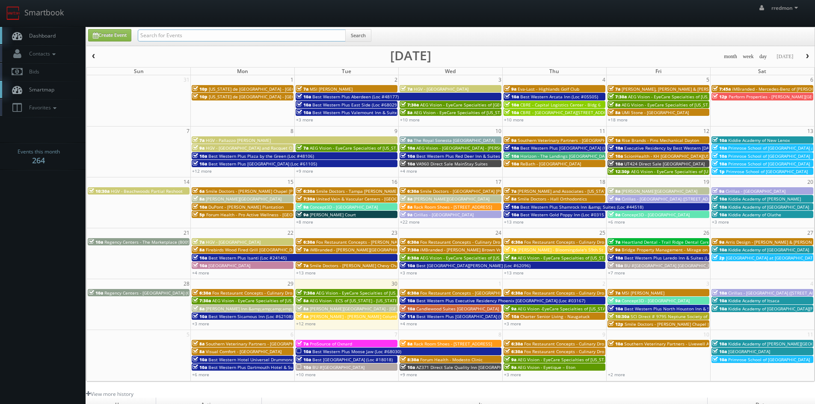
click at [230, 33] on input "text" at bounding box center [242, 36] width 208 height 12
type input "[PERSON_NAME]"
